Goal: Find contact information: Obtain details needed to contact an individual or organization

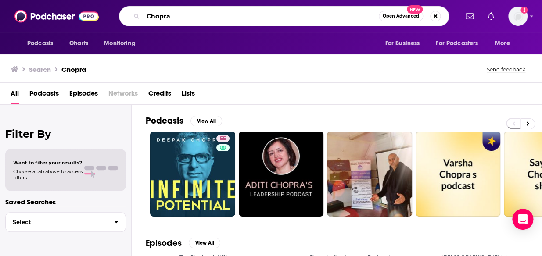
drag, startPoint x: 178, startPoint y: 17, endPoint x: 135, endPoint y: 18, distance: 43.4
click at [135, 18] on div "Chopra Open Advanced New" at bounding box center [284, 16] width 330 height 20
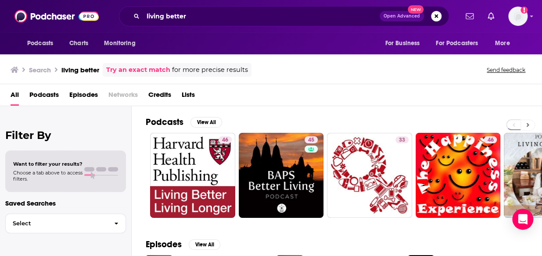
click at [524, 125] on button at bounding box center [527, 125] width 14 height 11
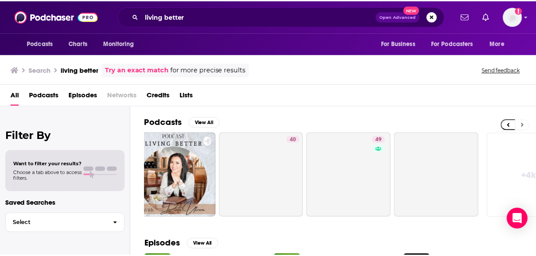
scroll to position [0, 395]
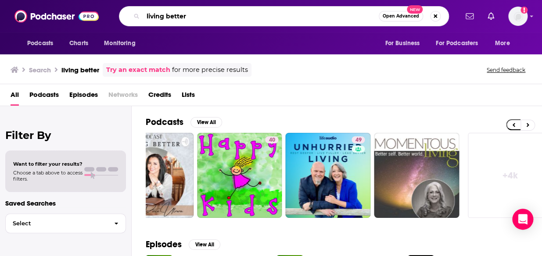
click at [201, 19] on input "living better" at bounding box center [261, 16] width 236 height 14
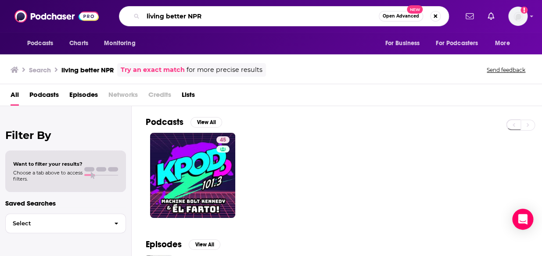
drag, startPoint x: 204, startPoint y: 15, endPoint x: 124, endPoint y: 16, distance: 79.9
click at [124, 16] on div "living better NPR Open Advanced New" at bounding box center [284, 16] width 330 height 20
drag, startPoint x: 215, startPoint y: 19, endPoint x: 132, endPoint y: 14, distance: 82.2
click at [132, 14] on div "NPR Living Better Open Advanced New" at bounding box center [284, 16] width 330 height 20
drag, startPoint x: 189, startPoint y: 18, endPoint x: 120, endPoint y: 12, distance: 69.5
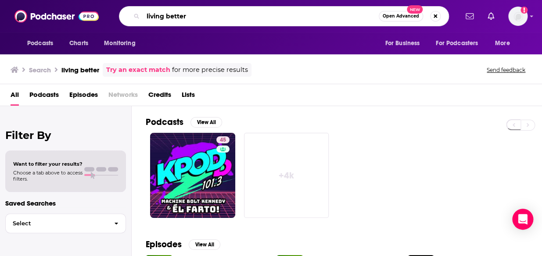
click at [120, 12] on div "living better Open Advanced New" at bounding box center [284, 16] width 330 height 20
type input "unf*ck your fitness"
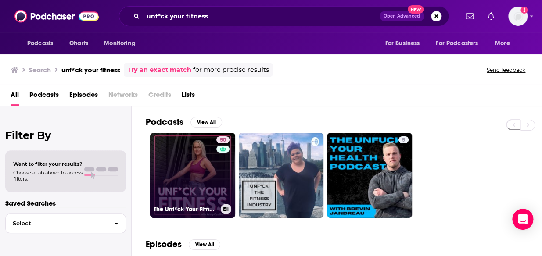
click at [201, 184] on link "50 The Unf*ck Your Fitness Podcast" at bounding box center [192, 175] width 85 height 85
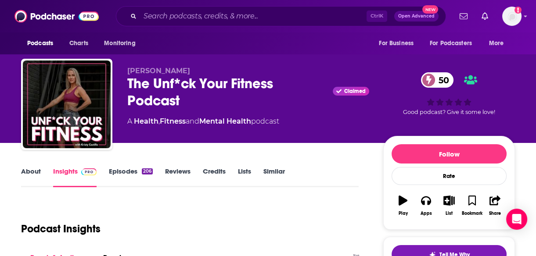
scroll to position [61, 0]
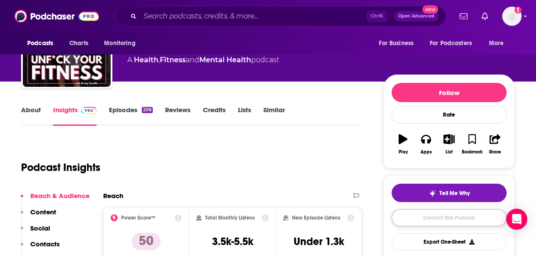
click at [454, 219] on link "Contact This Podcast" at bounding box center [448, 217] width 115 height 17
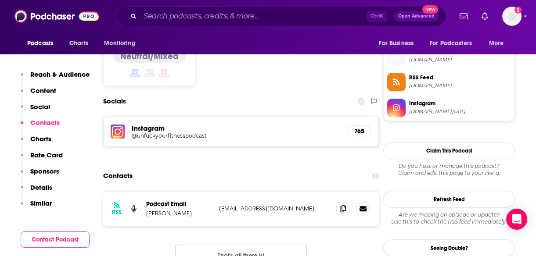
scroll to position [704, 0]
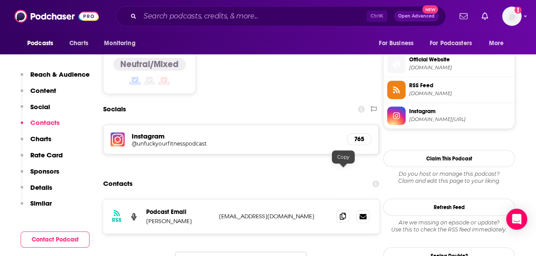
click at [342, 213] on icon at bounding box center [343, 216] width 6 height 7
